Goal: Information Seeking & Learning: Learn about a topic

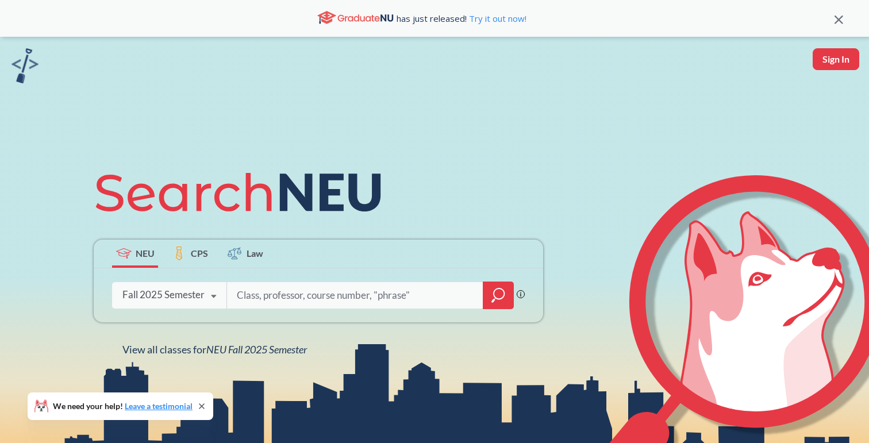
click at [321, 294] on input "search" at bounding box center [355, 295] width 239 height 24
type input "photo tools"
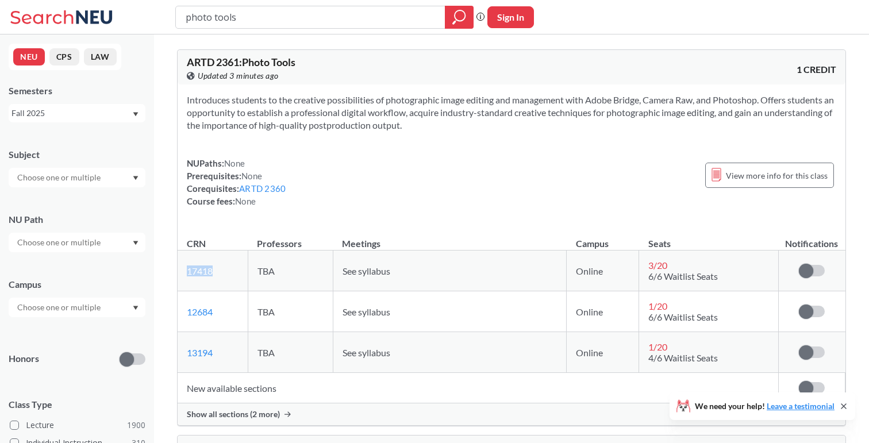
drag, startPoint x: 229, startPoint y: 270, endPoint x: 180, endPoint y: 272, distance: 48.9
click at [180, 272] on td "17418 View this section on Banner." at bounding box center [213, 270] width 70 height 41
copy link "17418"
